Goal: Navigation & Orientation: Find specific page/section

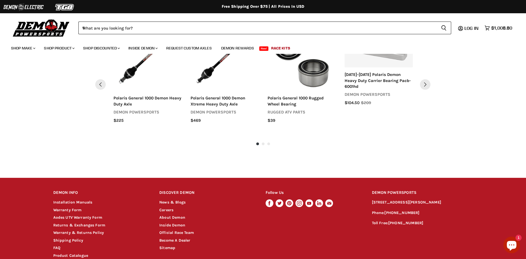
scroll to position [599, 0]
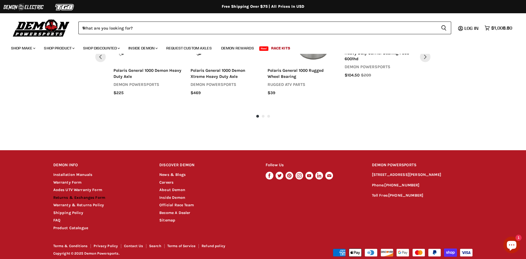
click at [79, 195] on link "Returns & Exchanges Form" at bounding box center [79, 197] width 52 height 5
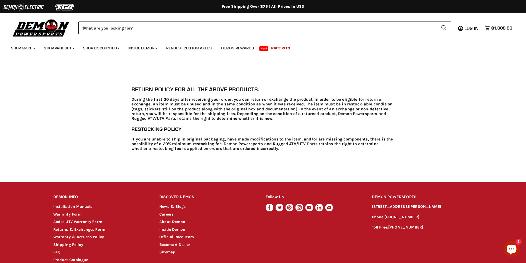
scroll to position [272, 0]
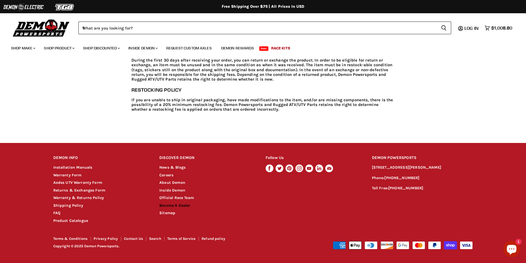
click at [186, 207] on link "Become A Dealer" at bounding box center [174, 205] width 31 height 5
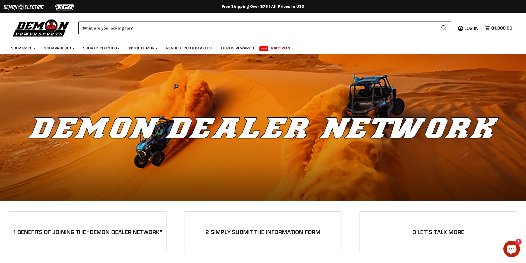
drag, startPoint x: 527, startPoint y: 38, endPoint x: 524, endPoint y: 19, distance: 19.7
click at [526, 16] on html "Skip to content Shop our brands: Shop our brands: Free Shipping Over $75 | All …" at bounding box center [263, 131] width 526 height 263
